Goal: Information Seeking & Learning: Check status

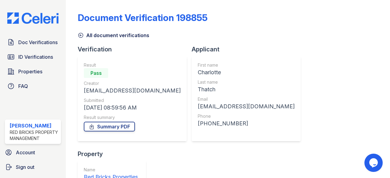
scroll to position [63, 0]
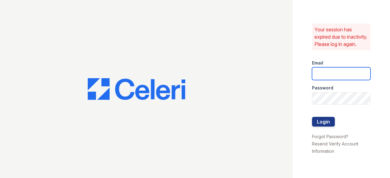
type input "raghukukunoor@gmail.com"
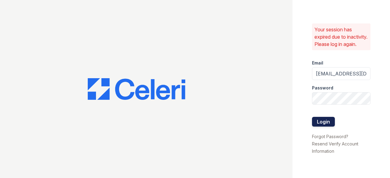
click at [315, 125] on button "Login" at bounding box center [323, 122] width 23 height 10
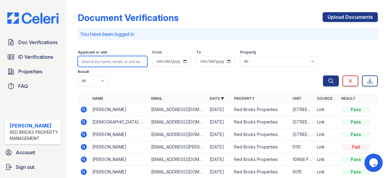
click at [100, 65] on input "search" at bounding box center [113, 61] width 70 height 11
type input "[PERSON_NAME]"
click at [323, 76] on button "Search" at bounding box center [331, 81] width 16 height 11
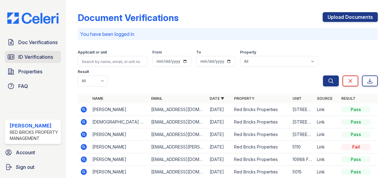
click at [42, 54] on span "ID Verifications" at bounding box center [35, 56] width 35 height 7
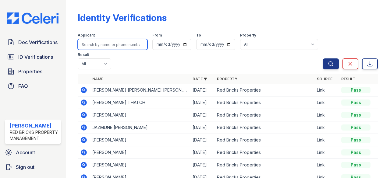
click at [107, 46] on input "search" at bounding box center [113, 44] width 70 height 11
type input "[PERSON_NAME]"
click at [323, 58] on button "Search" at bounding box center [331, 63] width 16 height 11
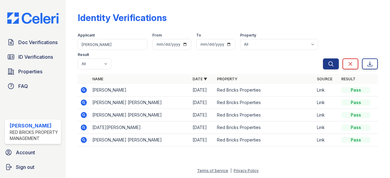
click at [85, 91] on icon at bounding box center [83, 89] width 7 height 7
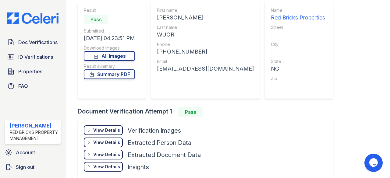
scroll to position [61, 0]
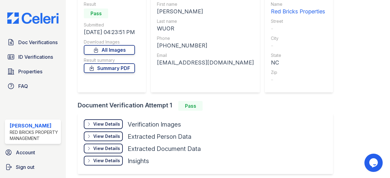
click at [109, 123] on div "View Details" at bounding box center [106, 124] width 27 height 6
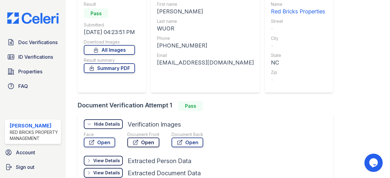
click at [147, 142] on link "Open" at bounding box center [143, 143] width 32 height 10
